Goal: Task Accomplishment & Management: Use online tool/utility

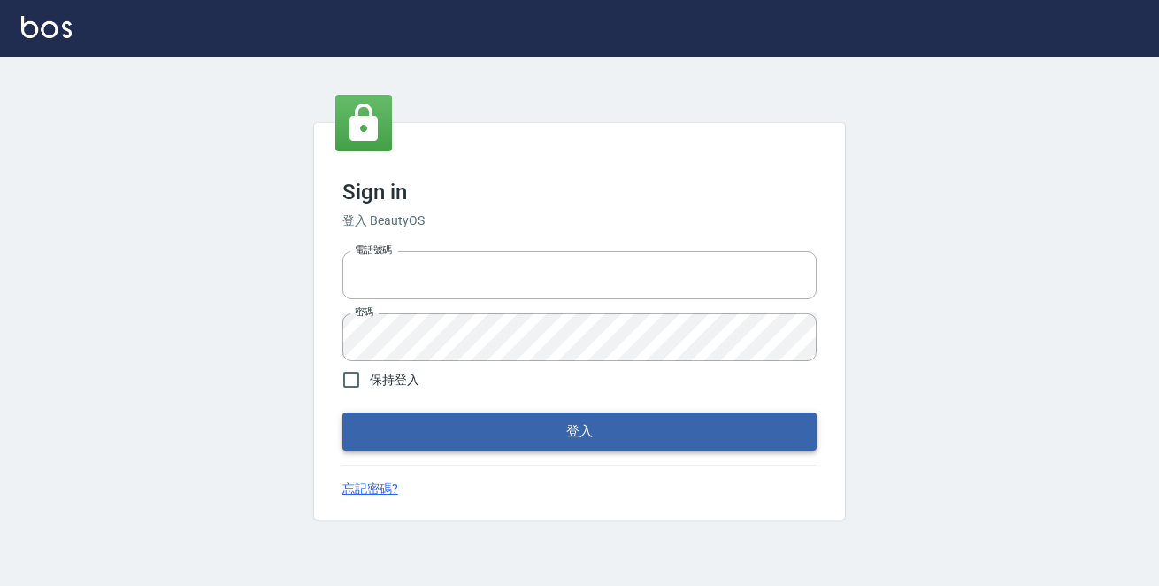
type input "0229470385"
click at [633, 438] on button "登入" at bounding box center [579, 430] width 474 height 37
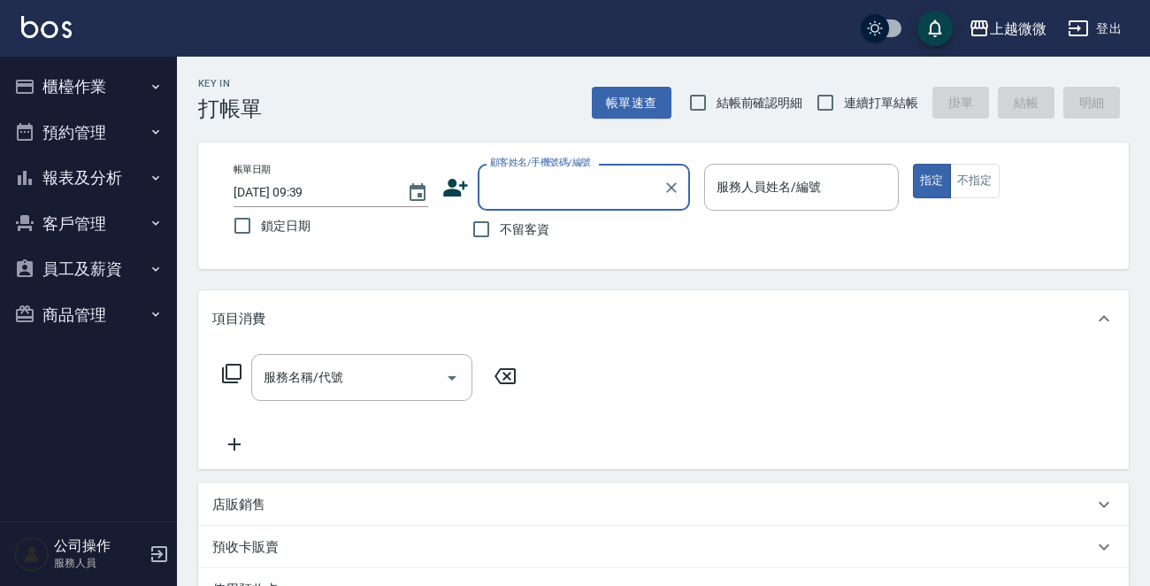
click at [149, 85] on icon "button" at bounding box center [156, 87] width 14 height 14
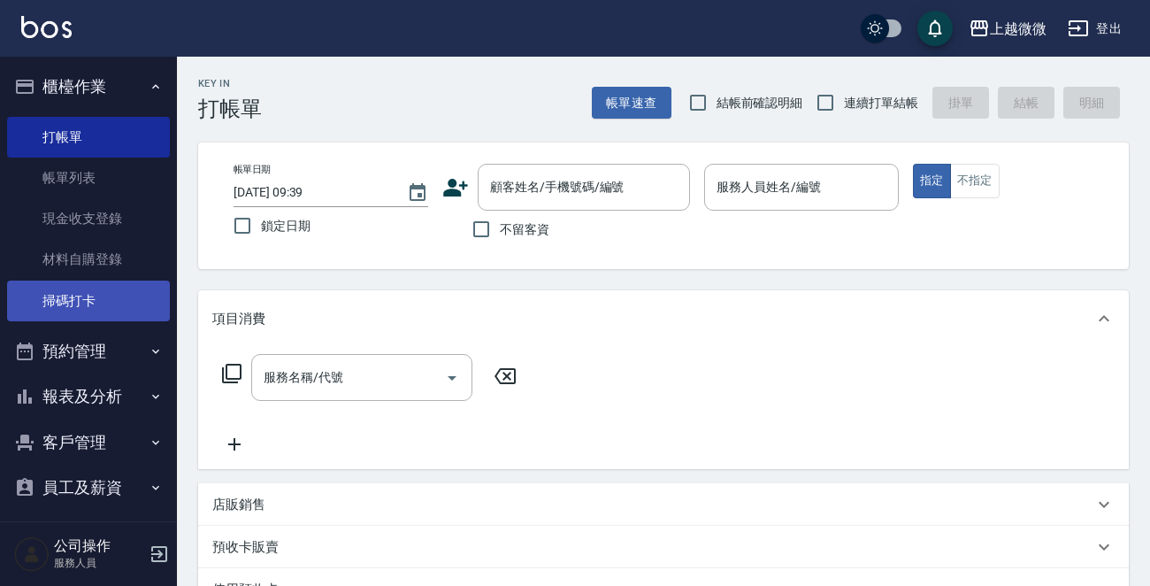
click at [86, 290] on link "掃碼打卡" at bounding box center [88, 300] width 163 height 41
